Goal: Check status: Check status

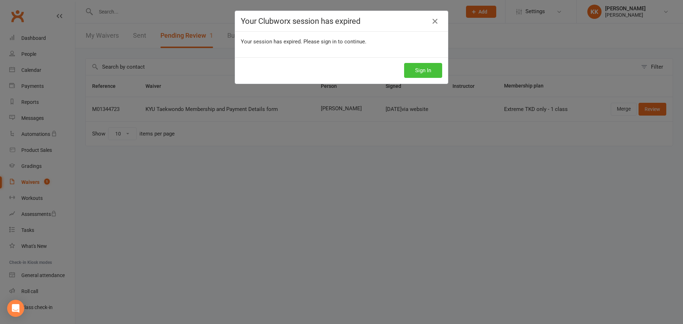
click at [415, 73] on button "Sign In" at bounding box center [423, 70] width 38 height 15
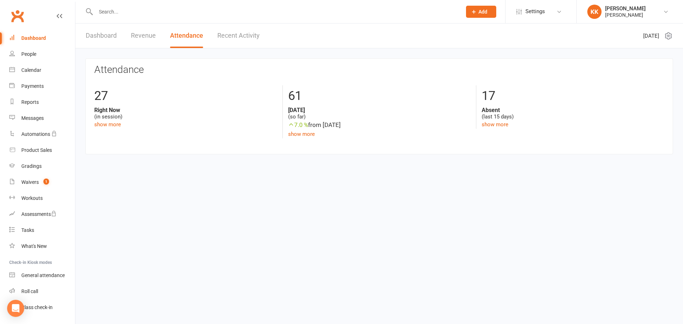
click at [212, 16] on input "text" at bounding box center [275, 12] width 363 height 10
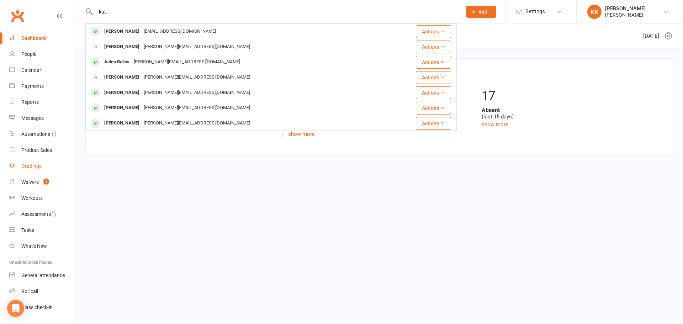
type input "kat"
click at [47, 160] on link "Gradings" at bounding box center [42, 166] width 66 height 16
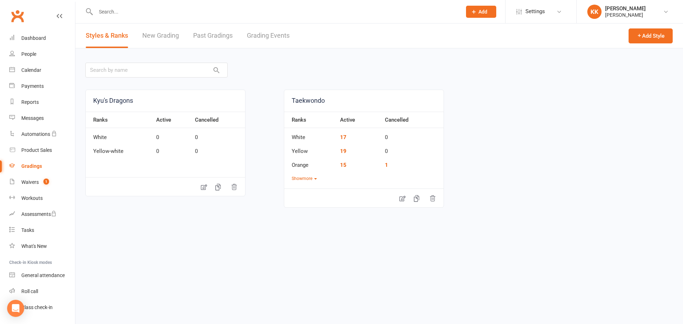
click at [269, 40] on link "Grading Events" at bounding box center [268, 35] width 43 height 25
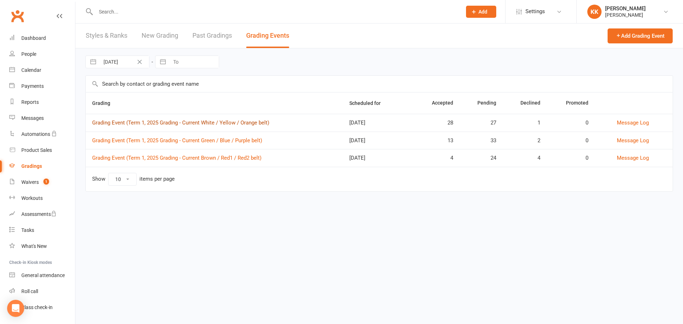
click at [211, 122] on link "Grading Event (Term 1, 2025 Grading - Current White / Yellow / Orange belt)" at bounding box center [180, 123] width 177 height 6
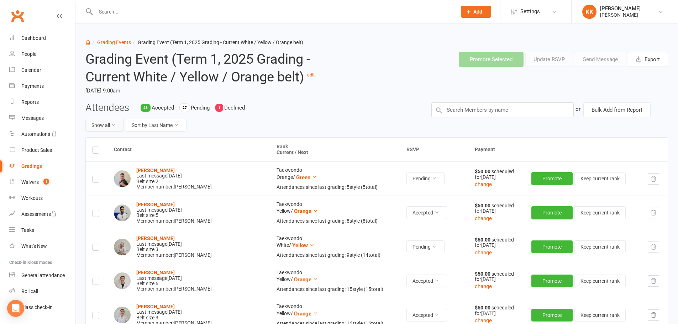
click at [101, 126] on button "Show all" at bounding box center [104, 125] width 38 height 13
click at [110, 169] on link "Declined only" at bounding box center [121, 170] width 70 height 14
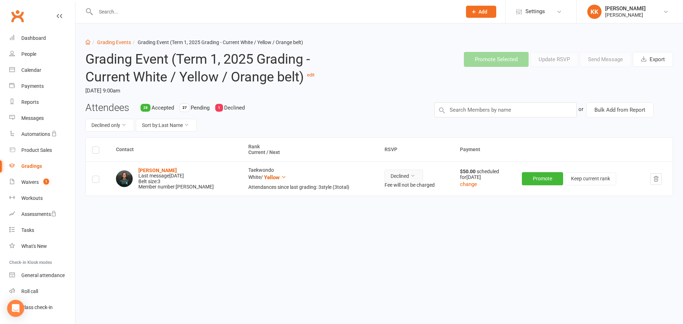
click at [400, 182] on button "Declined" at bounding box center [404, 176] width 38 height 13
click at [401, 192] on link "Accepted" at bounding box center [384, 192] width 70 height 14
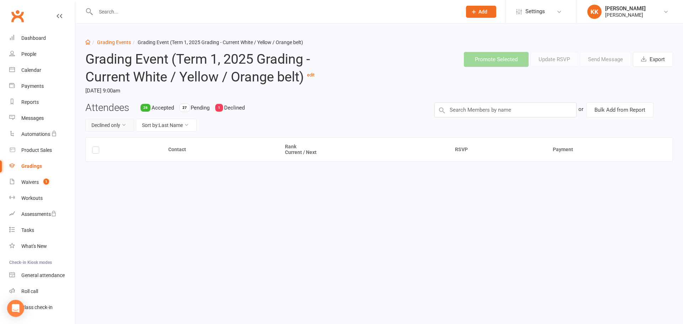
click at [129, 126] on button "Declined only" at bounding box center [109, 125] width 49 height 13
click at [112, 160] on link "Accepted only" at bounding box center [99, 156] width 70 height 14
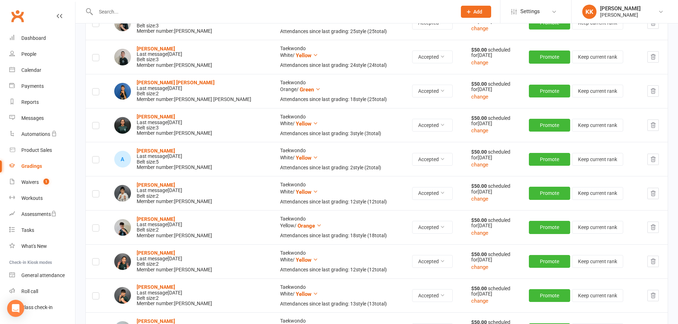
scroll to position [783, 0]
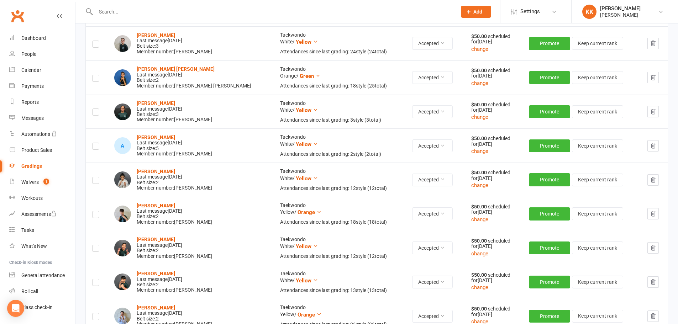
click at [26, 21] on link "Clubworx" at bounding box center [18, 16] width 18 height 18
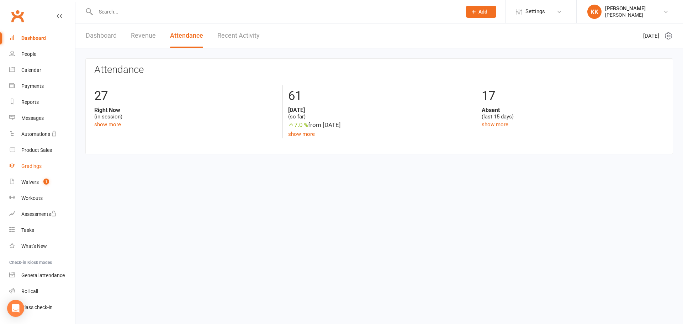
click at [42, 161] on link "Gradings" at bounding box center [42, 166] width 66 height 16
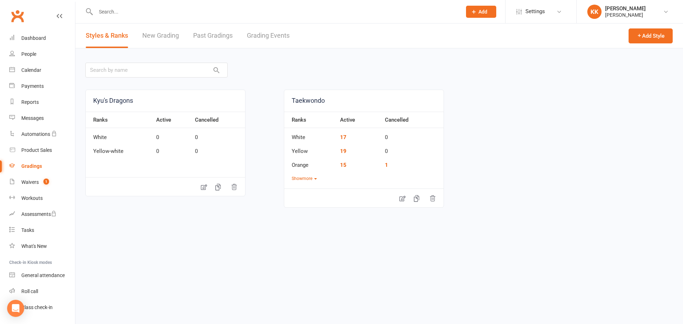
click at [251, 38] on link "Grading Events" at bounding box center [268, 35] width 43 height 25
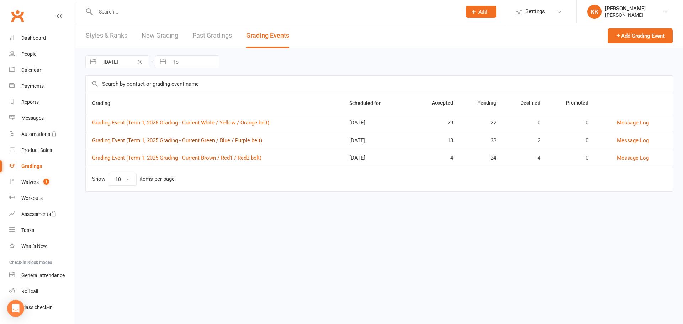
click at [186, 139] on link "Grading Event (Term 1, 2025 Grading - Current Green / Blue / Purple belt)" at bounding box center [177, 140] width 170 height 6
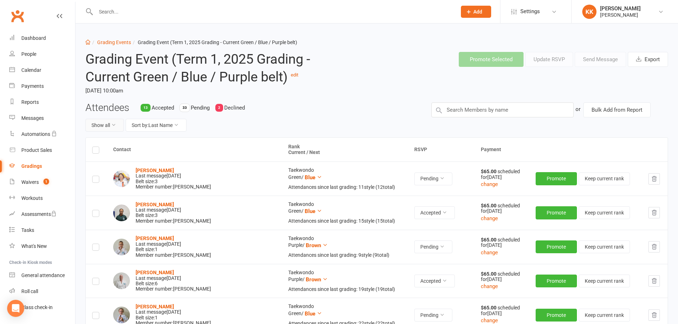
click at [109, 124] on button "Show all" at bounding box center [104, 125] width 38 height 13
click at [219, 124] on div "Show all Sort by: Last Name" at bounding box center [252, 125] width 335 height 13
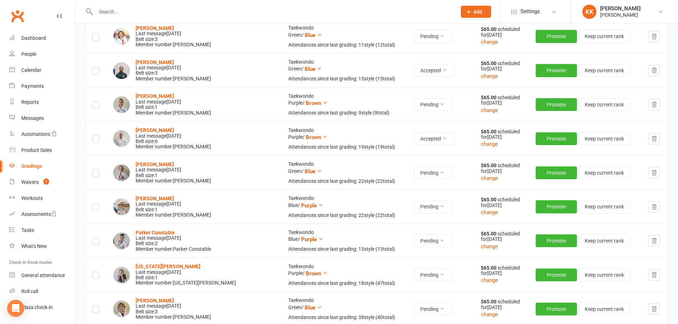
scroll to position [1235, 0]
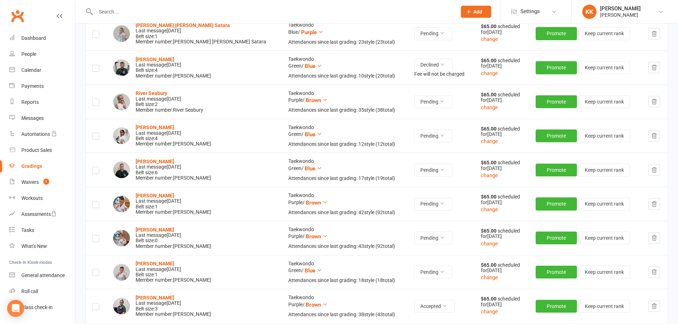
click at [447, 158] on td "Pending" at bounding box center [441, 170] width 67 height 34
